Goal: Information Seeking & Learning: Learn about a topic

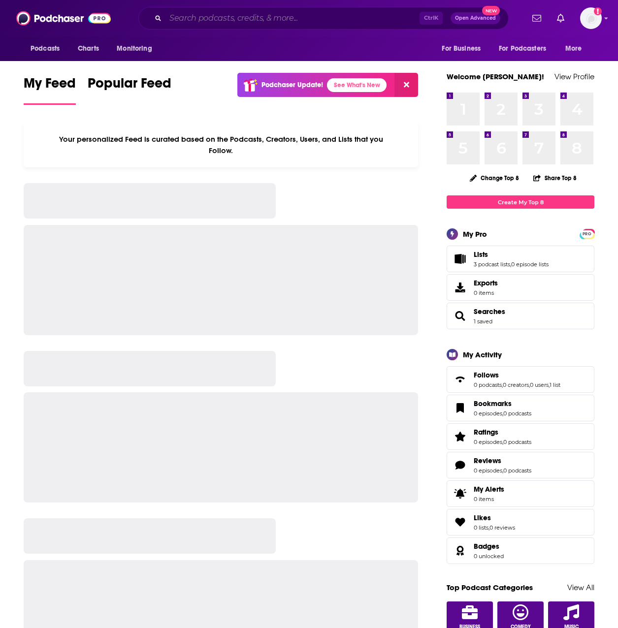
click at [281, 19] on input "Search podcasts, credits, & more..." at bounding box center [292, 18] width 254 height 16
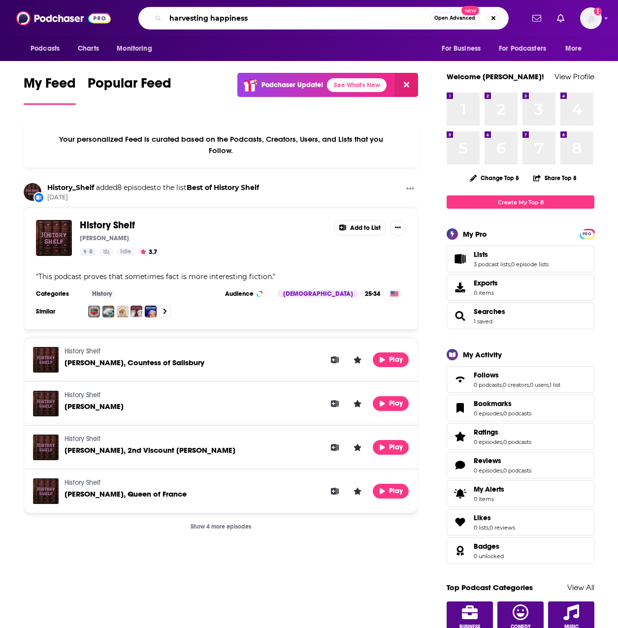
type input "harvesting happiness"
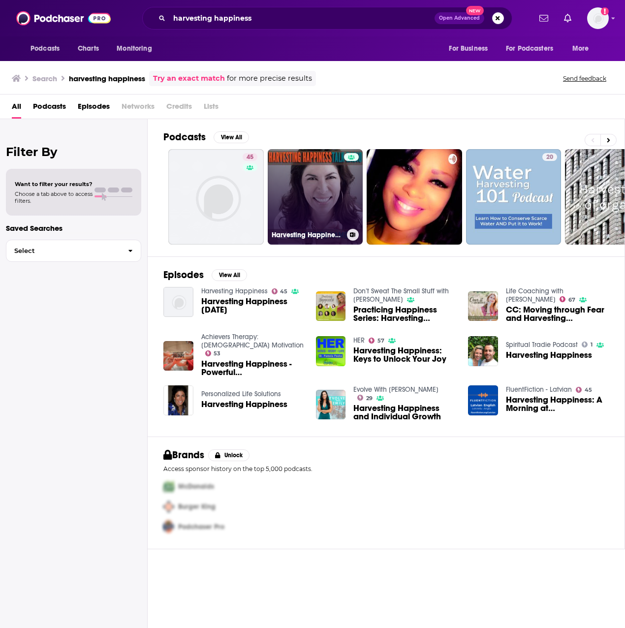
click at [295, 191] on link "Harvesting Happiness Talk Radio" at bounding box center [316, 197] width 96 height 96
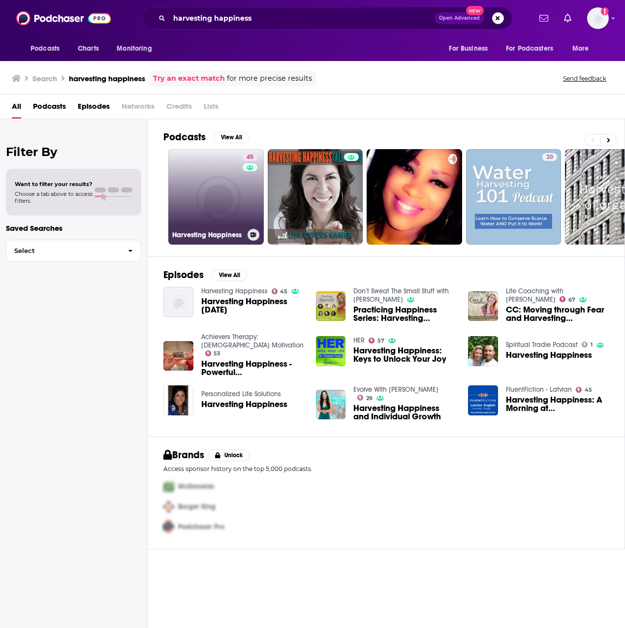
click at [224, 173] on link "45 Harvesting Happiness" at bounding box center [216, 197] width 96 height 96
